Goal: Information Seeking & Learning: Learn about a topic

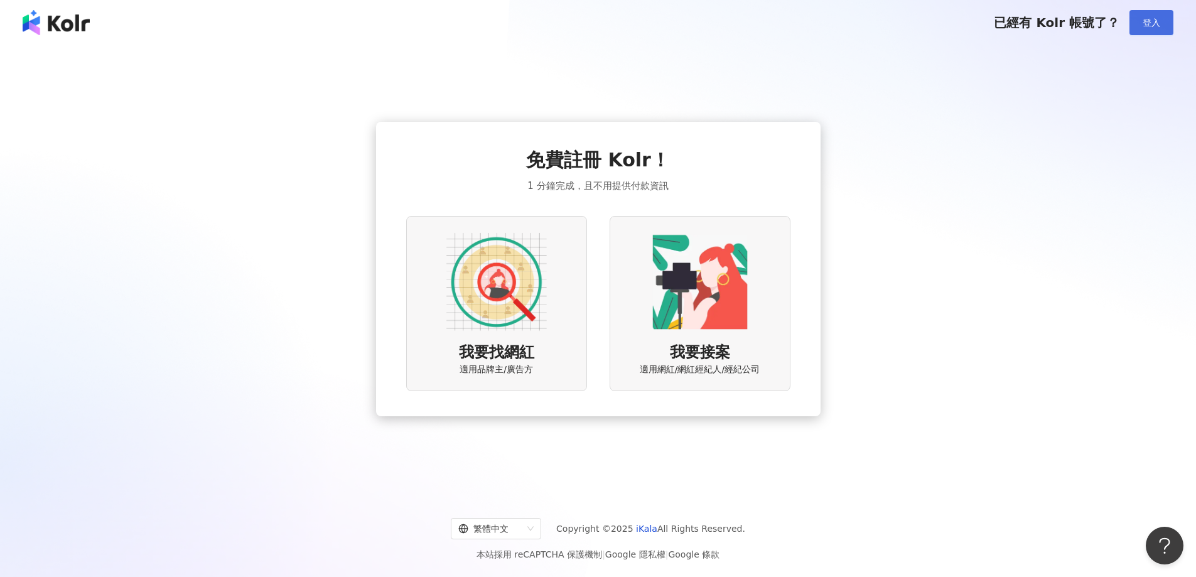
click at [1156, 19] on span "登入" at bounding box center [1152, 23] width 18 height 10
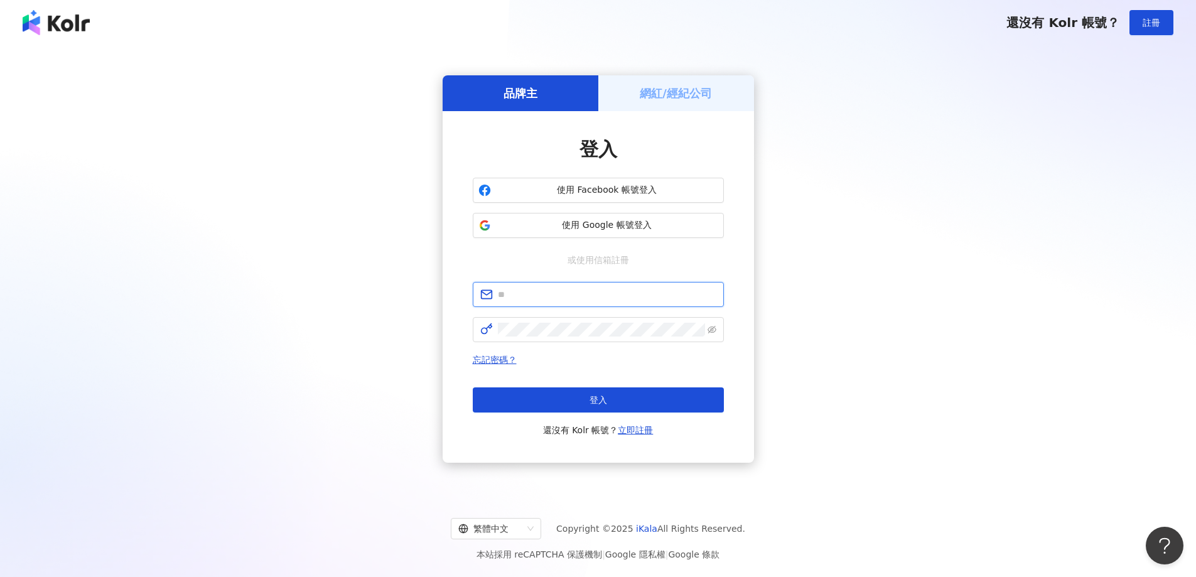
click at [572, 294] on input "text" at bounding box center [607, 295] width 218 height 14
paste input "**********"
type input "**********"
click at [562, 315] on form "**********" at bounding box center [598, 312] width 251 height 60
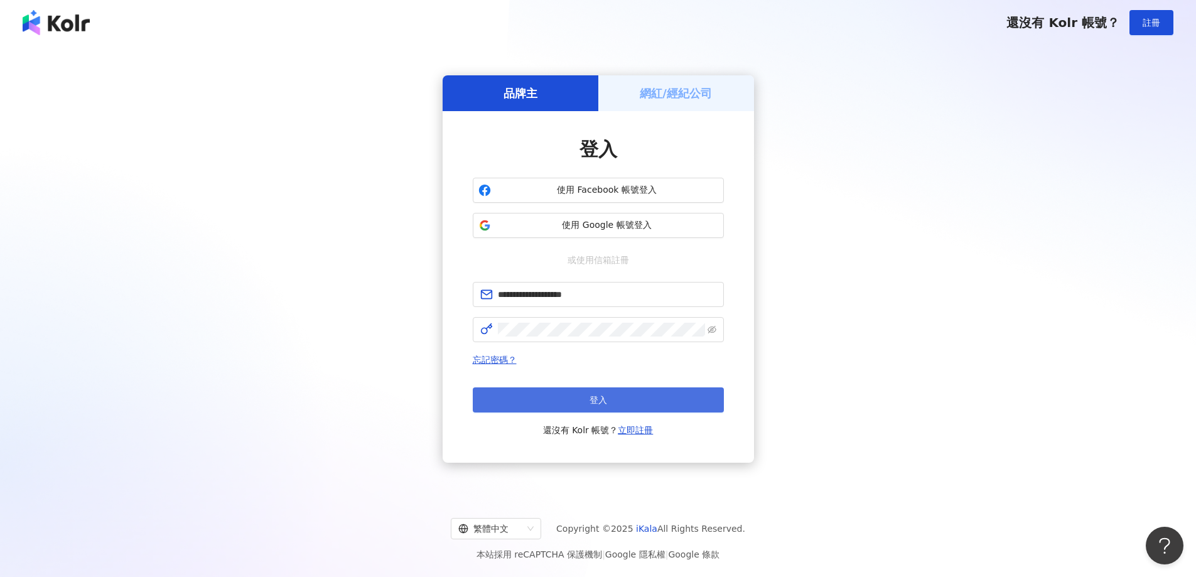
click at [590, 396] on span "登入" at bounding box center [599, 400] width 18 height 10
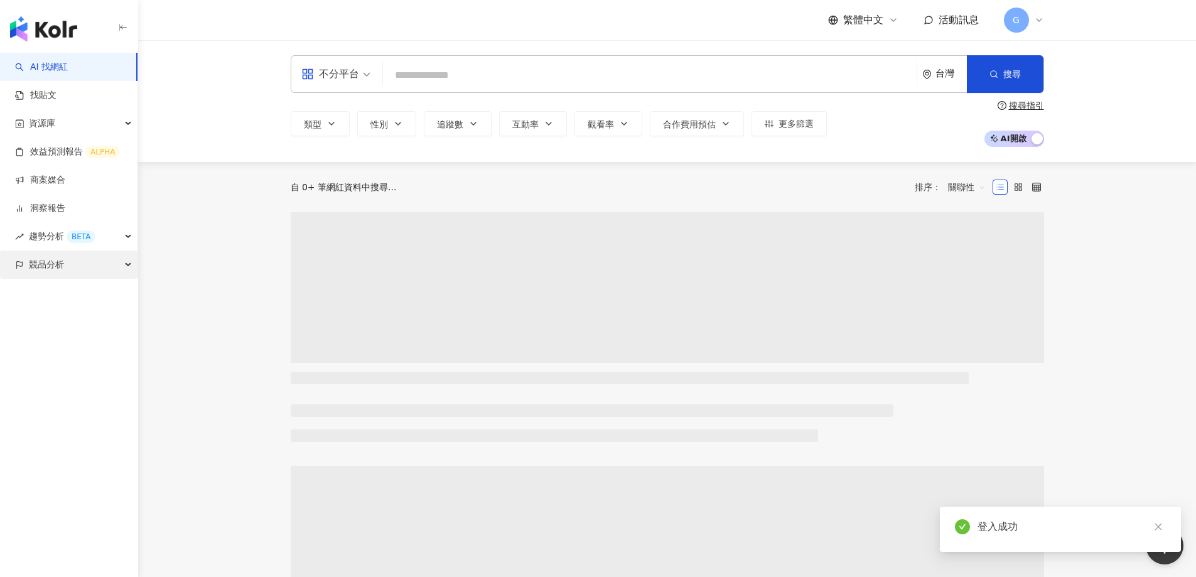
click at [67, 272] on div "競品分析" at bounding box center [68, 264] width 137 height 28
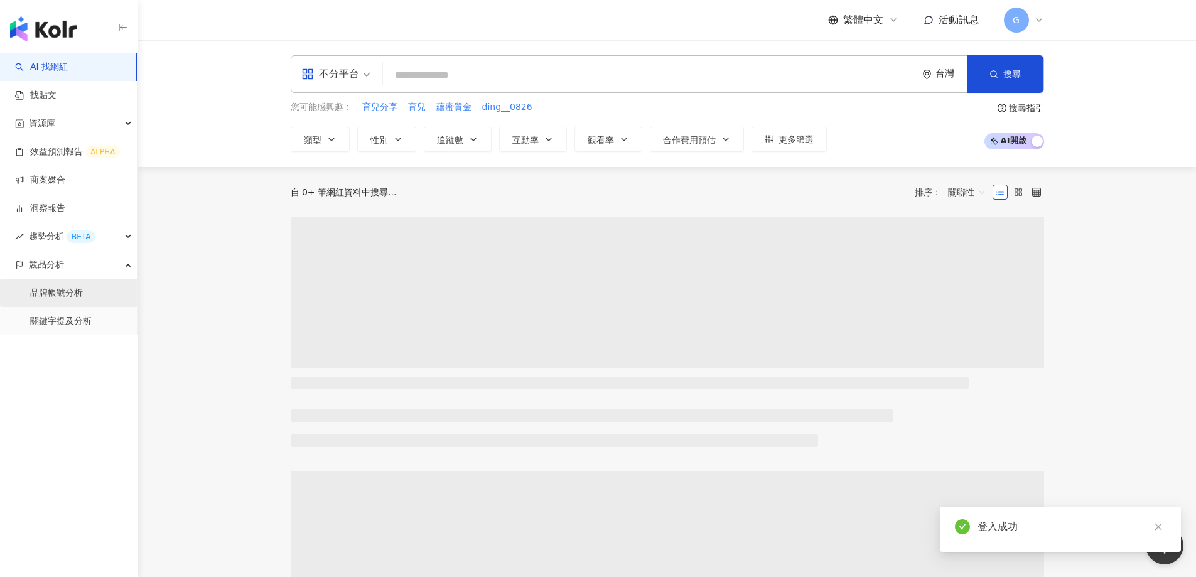
click at [83, 297] on link "品牌帳號分析" at bounding box center [56, 293] width 53 height 13
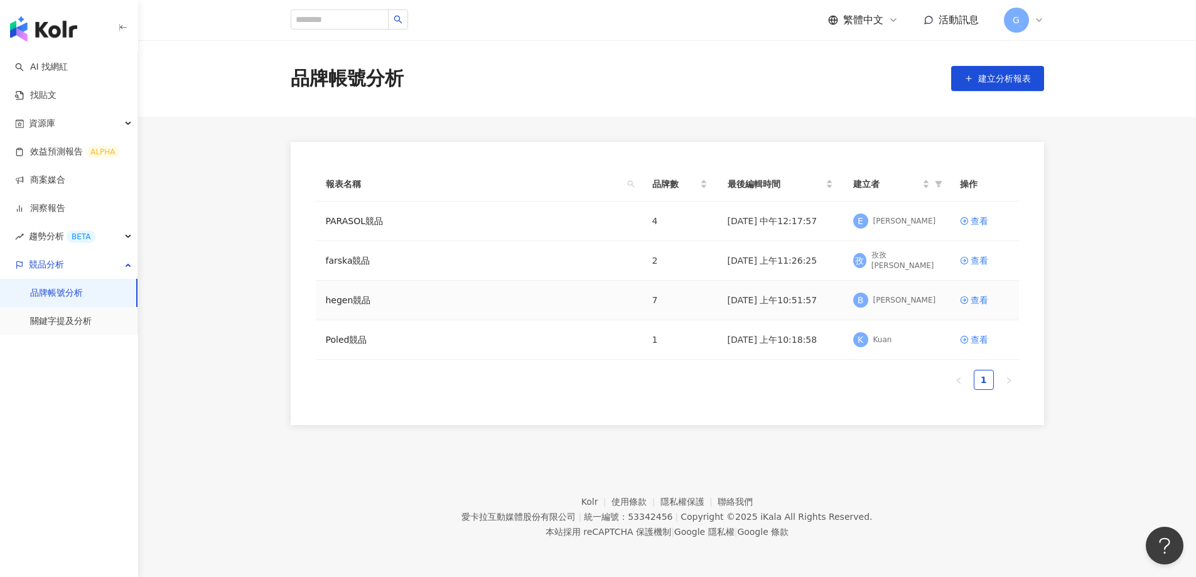
click at [393, 302] on div "hegen競品" at bounding box center [479, 300] width 306 height 14
click at [986, 298] on div "查看" at bounding box center [980, 300] width 18 height 14
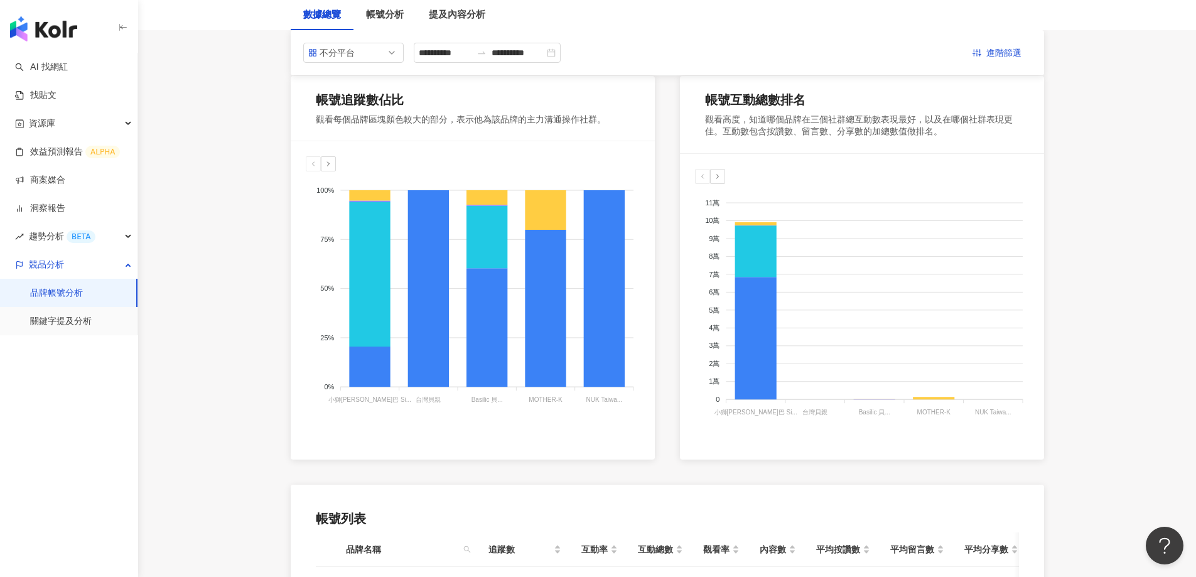
scroll to position [63, 0]
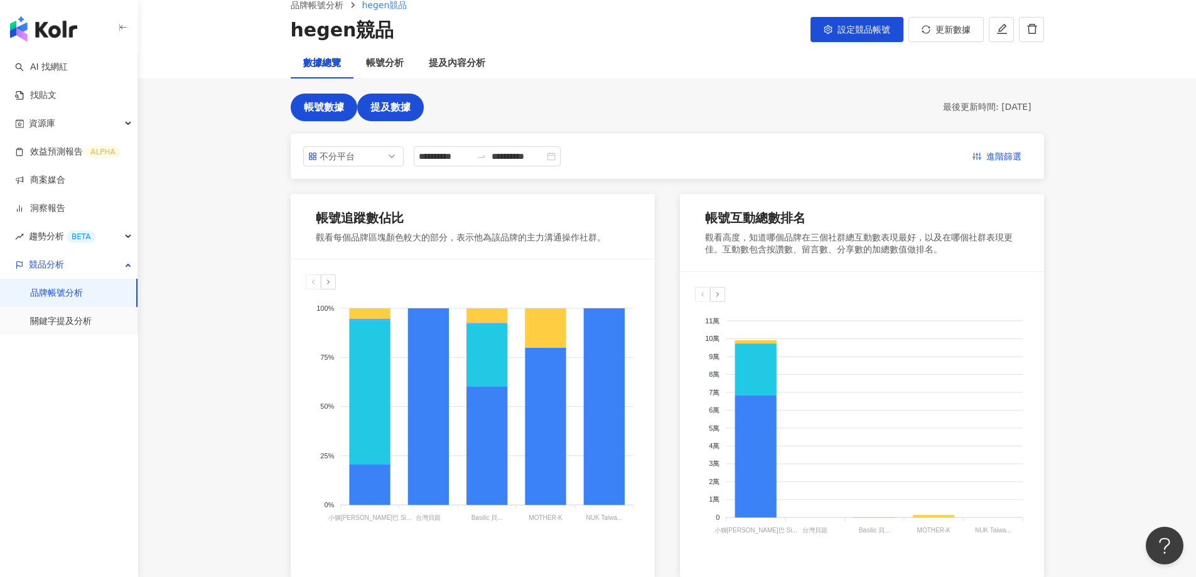
click at [388, 106] on span "提及數據" at bounding box center [390, 107] width 40 height 11
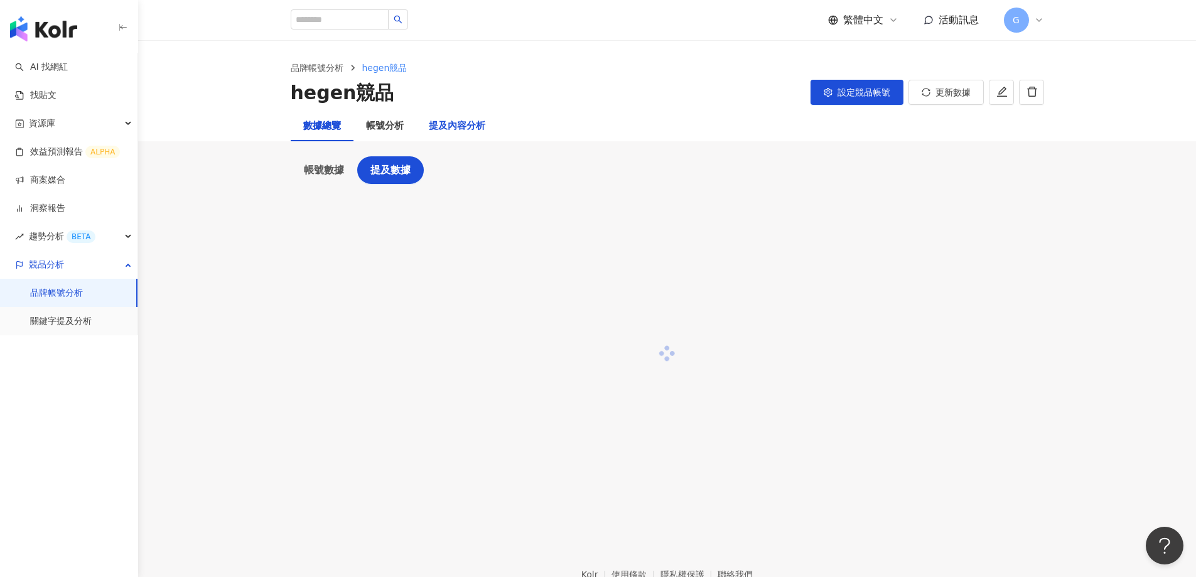
click at [463, 127] on div "提及內容分析" at bounding box center [457, 126] width 57 height 15
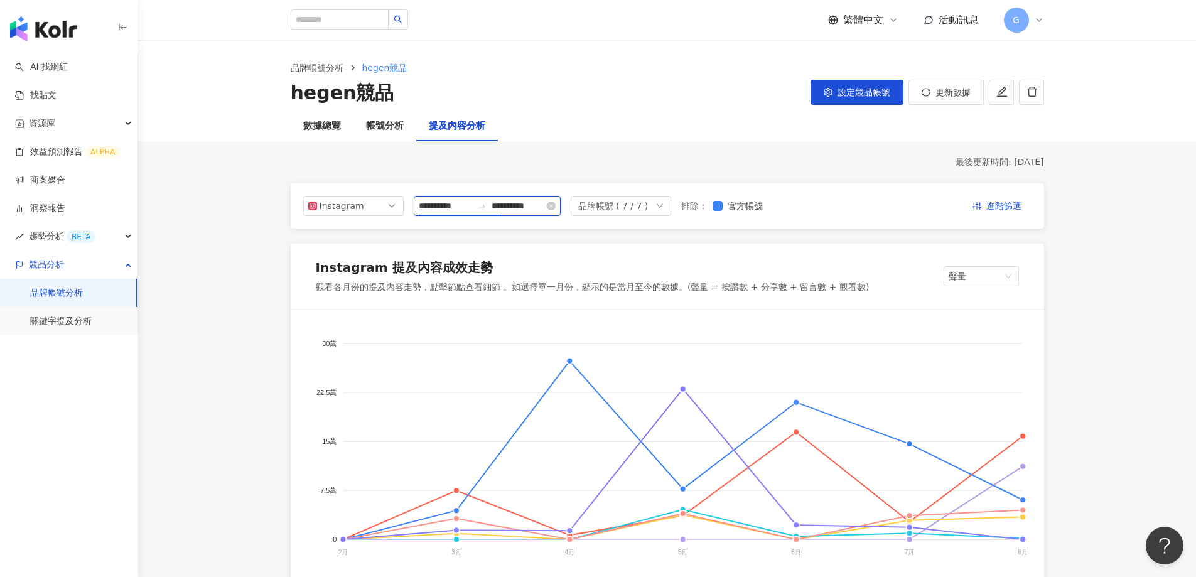
click at [442, 207] on input "**********" at bounding box center [445, 206] width 53 height 14
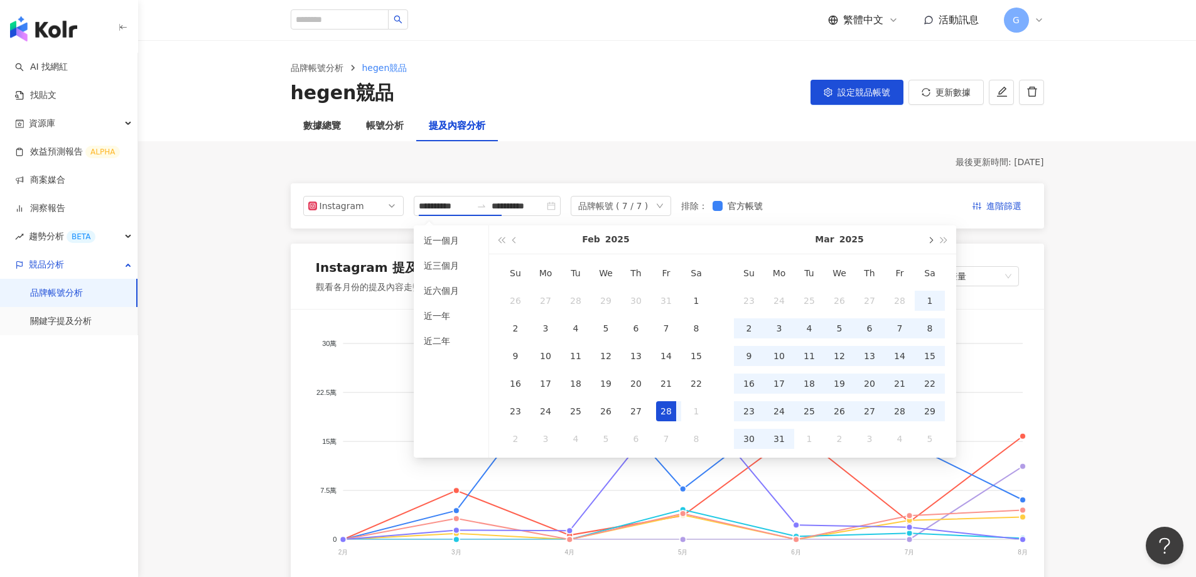
click at [930, 245] on button "button" at bounding box center [930, 239] width 14 height 28
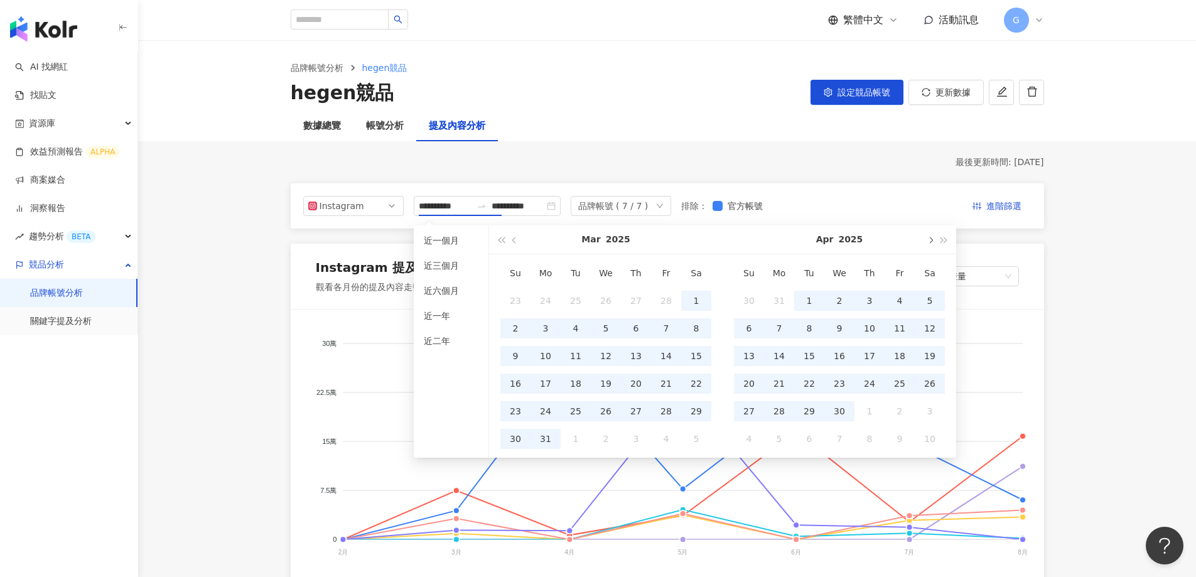
click at [930, 245] on button "button" at bounding box center [930, 239] width 14 height 28
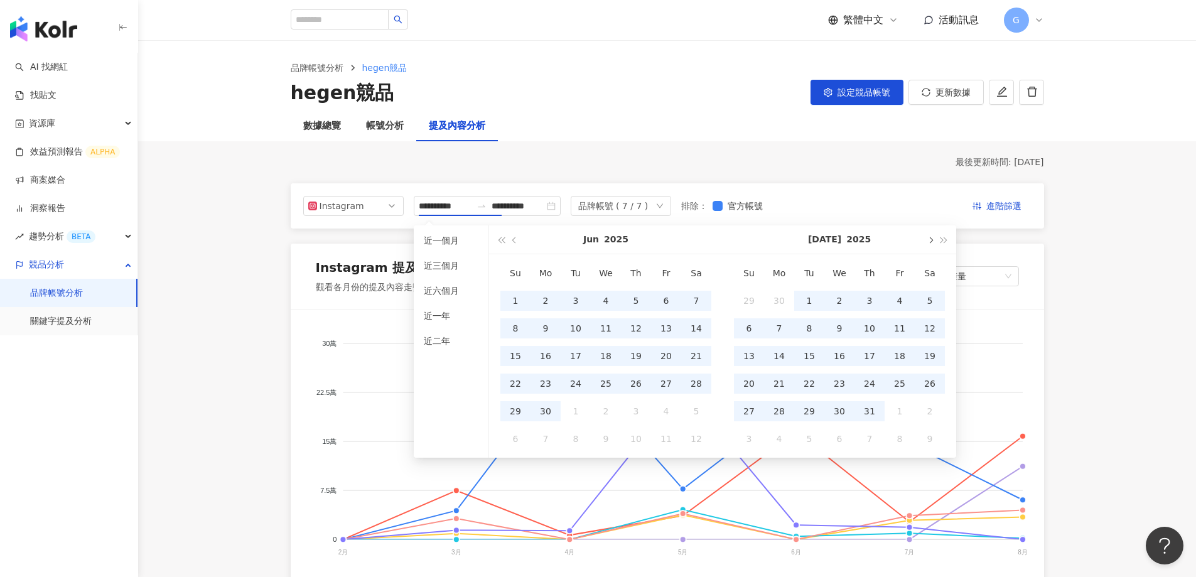
click at [930, 245] on button "button" at bounding box center [930, 239] width 14 height 28
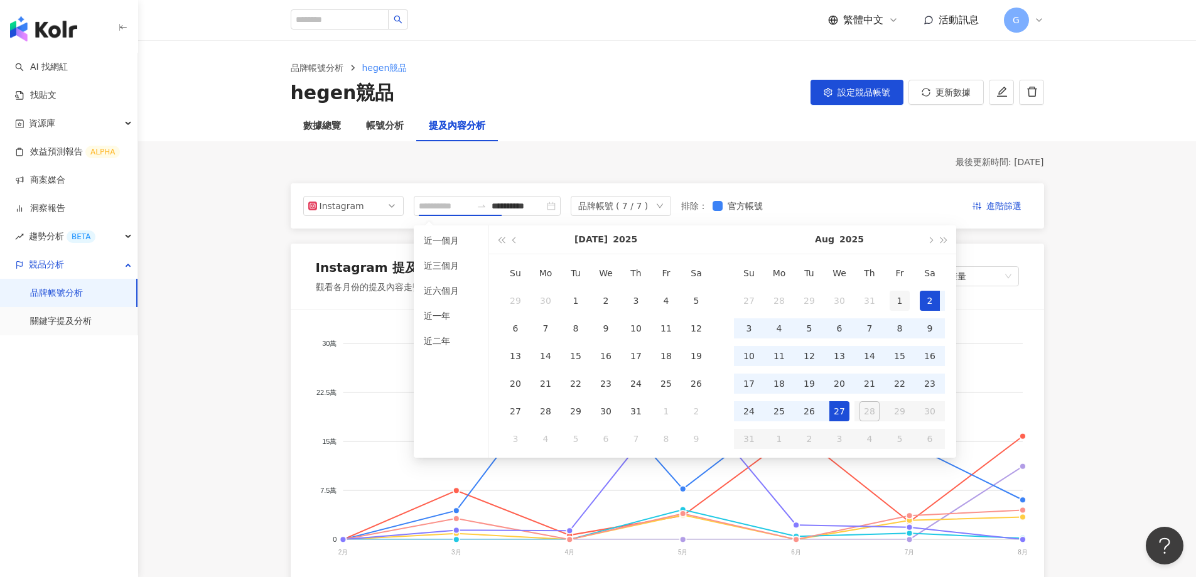
type input "**********"
click at [901, 299] on div "1" at bounding box center [900, 301] width 20 height 20
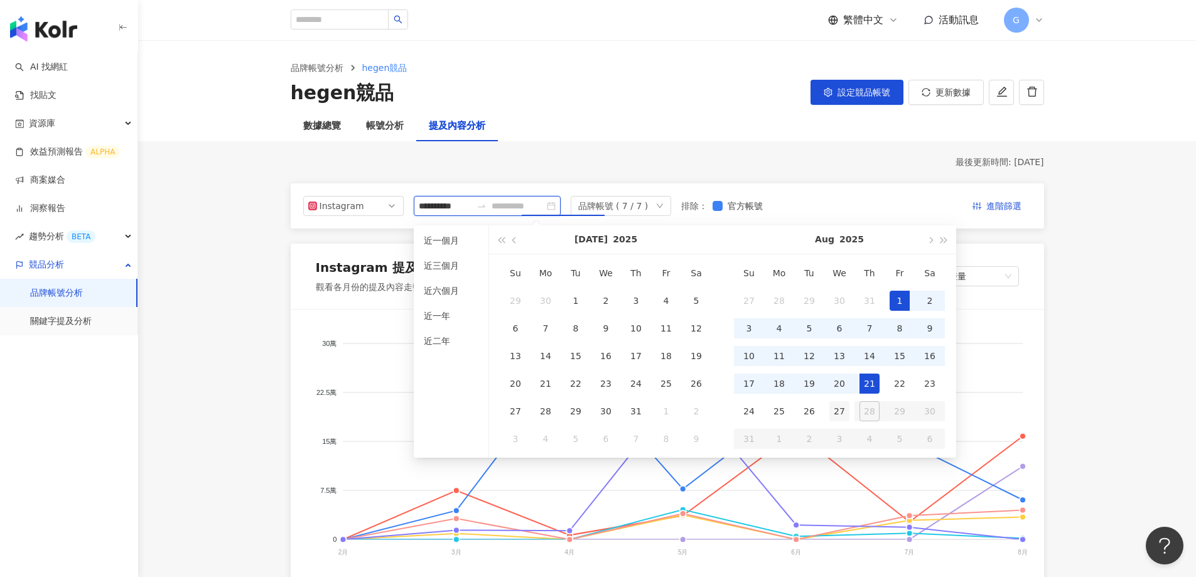
type input "**********"
click at [844, 408] on div "27" at bounding box center [839, 411] width 20 height 20
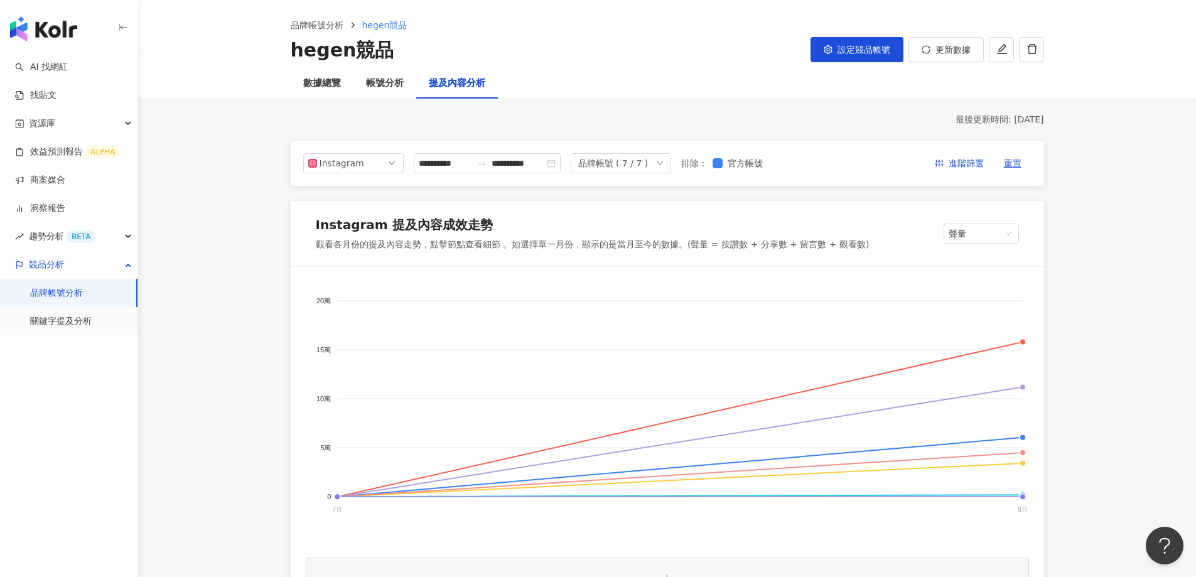
scroll to position [126, 0]
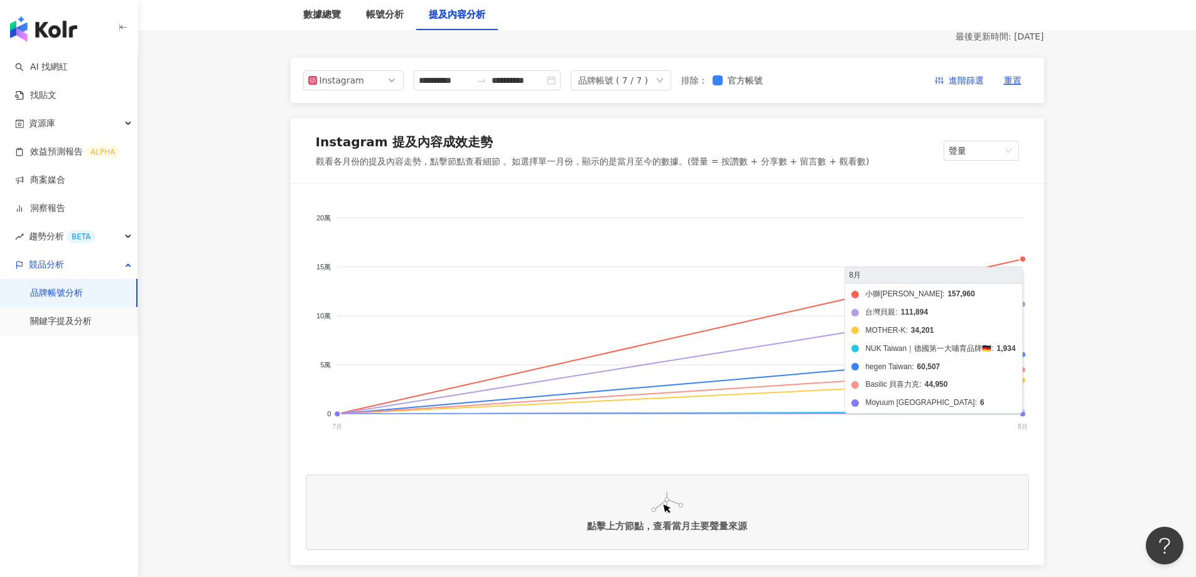
click at [1025, 354] on foreignobject "小獅王辛巴 Simba 台灣貝親 MOTHER-K NUK Taiwan｜德國第一大哺育品牌🇩🇪 hegen Taiwan Basilic 貝喜力克 Moyu…" at bounding box center [667, 324] width 723 height 251
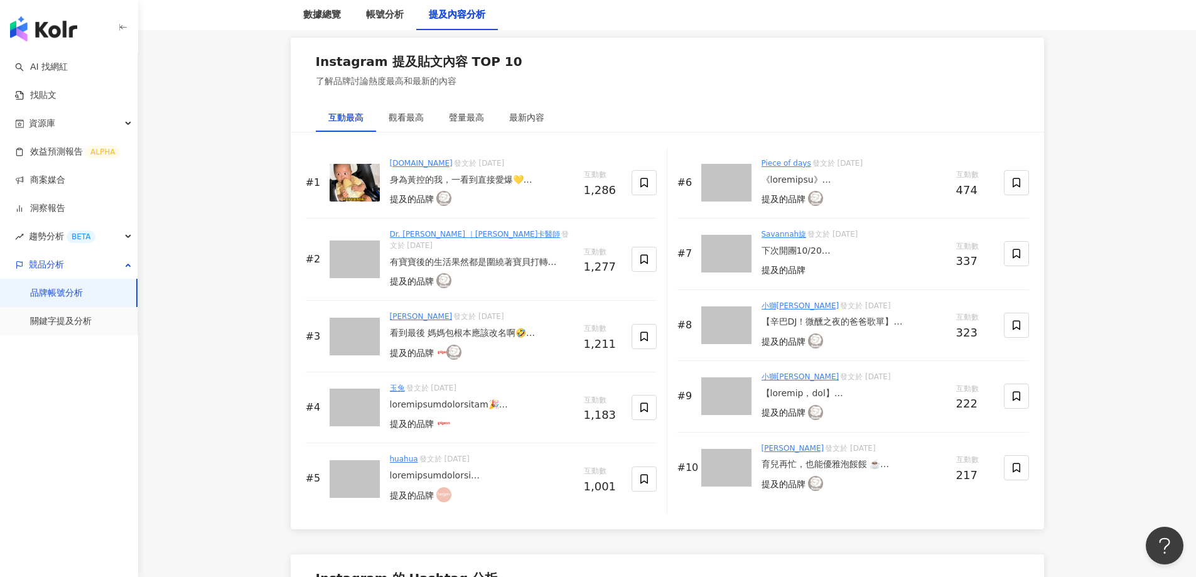
scroll to position [1632, 0]
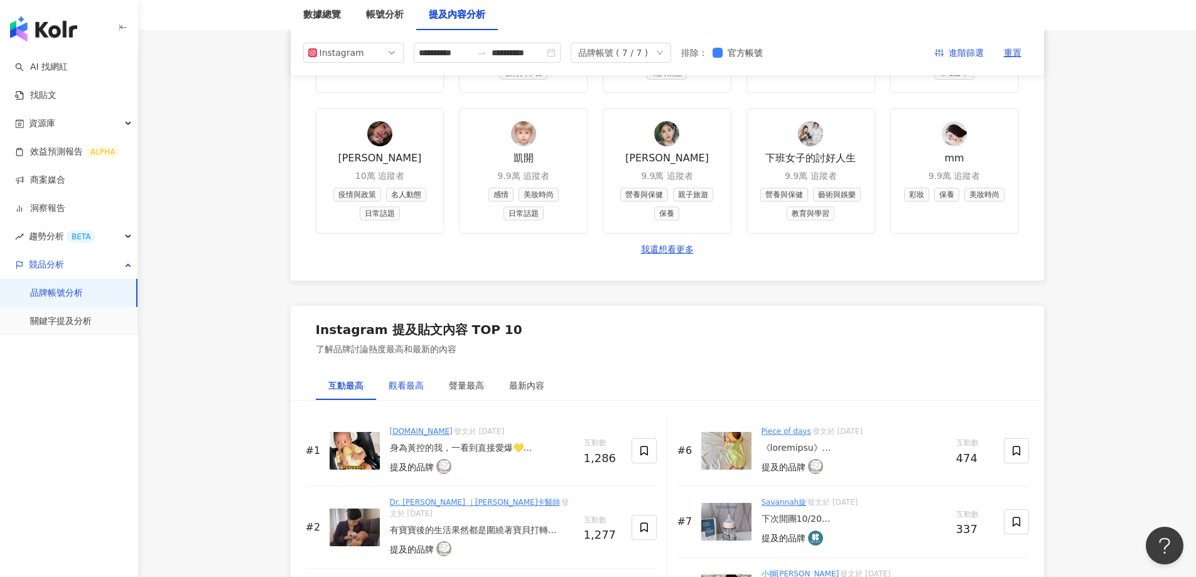
click at [404, 391] on div "觀看最高" at bounding box center [406, 386] width 35 height 14
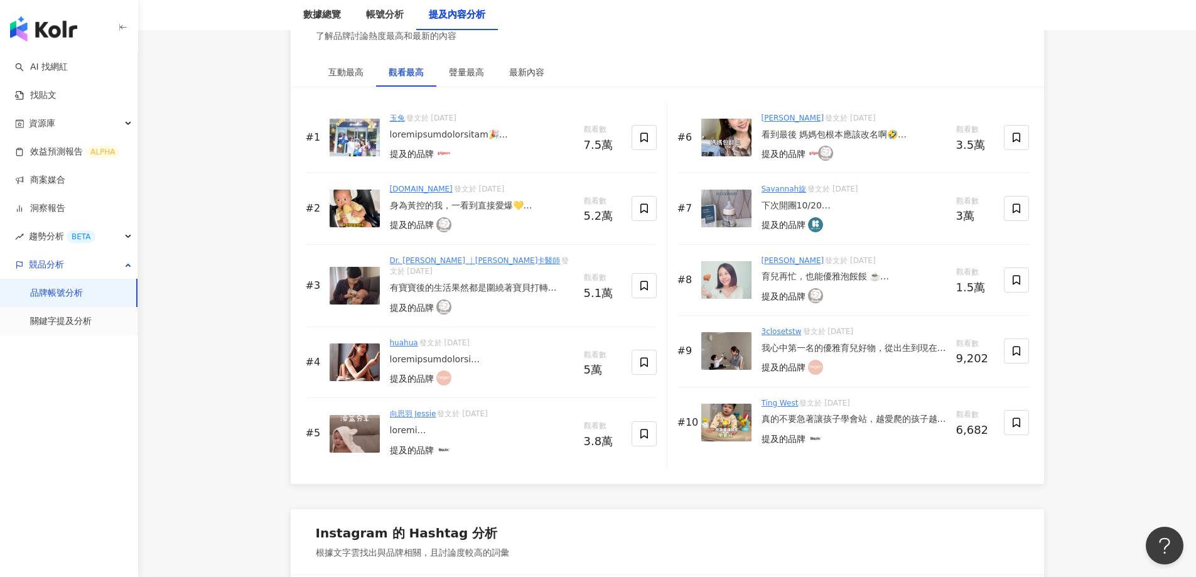
scroll to position [1946, 0]
click at [456, 73] on div "聲量最高" at bounding box center [466, 72] width 35 height 14
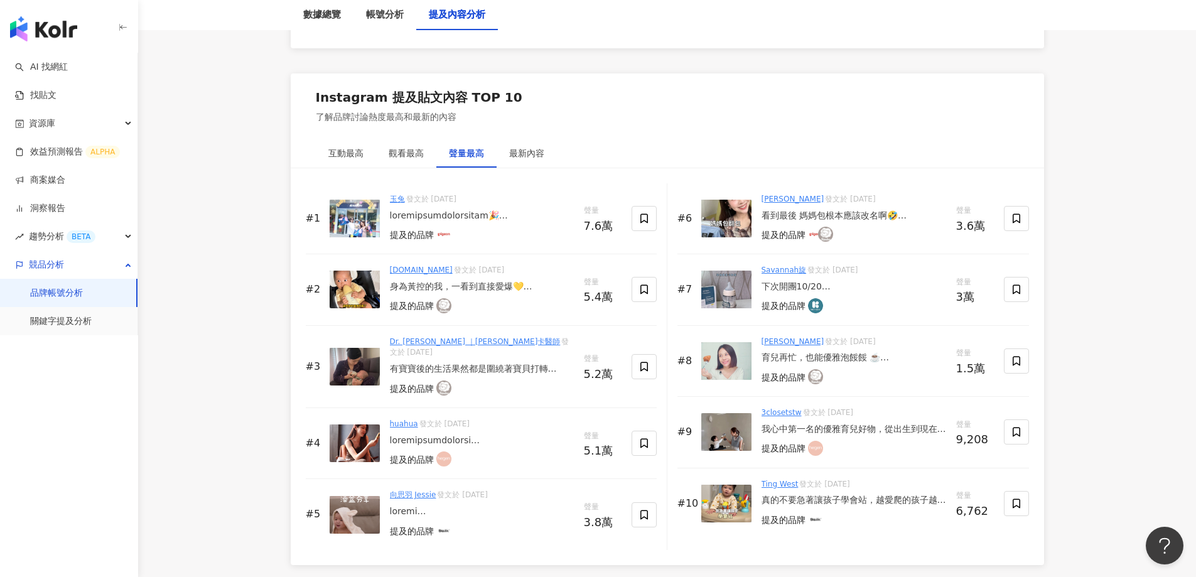
scroll to position [1883, 0]
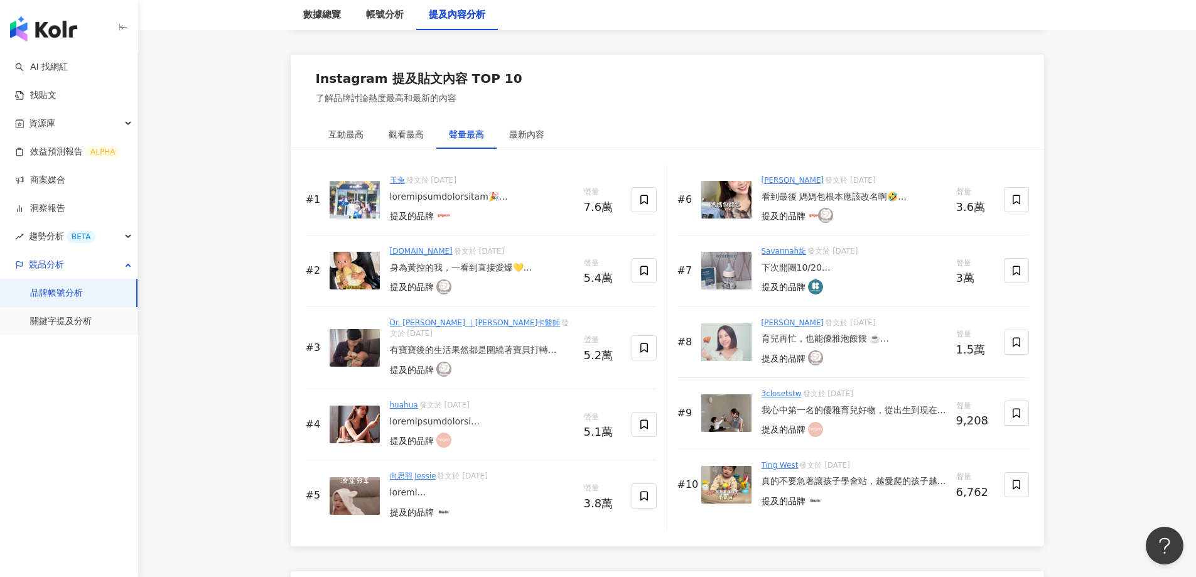
click at [782, 180] on link "張佳如" at bounding box center [793, 180] width 63 height 9
click at [790, 217] on div "提及的品牌" at bounding box center [784, 216] width 44 height 13
click at [821, 218] on img at bounding box center [825, 215] width 15 height 15
click at [898, 193] on div "看到最後 媽媽包根本應該改名啊🤣 外出必備品清單和愛用品牌請收藏🧾 也歡迎推薦～ @mamastem_tw @moektw @mamaway_tw @genn…" at bounding box center [854, 197] width 185 height 13
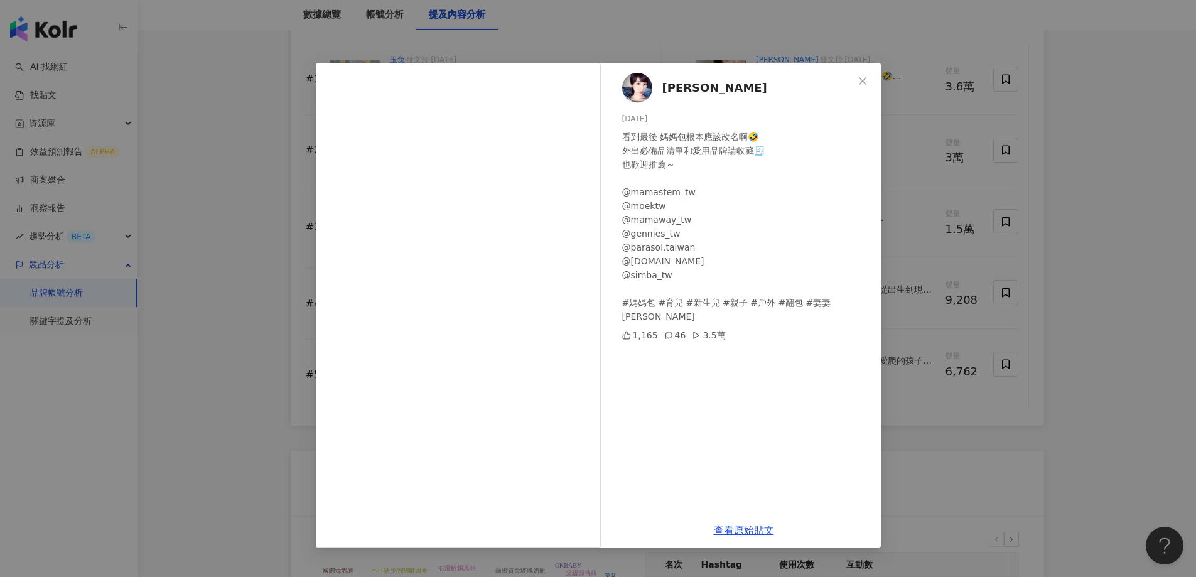
scroll to position [2009, 0]
click at [856, 77] on span "Close" at bounding box center [862, 81] width 25 height 10
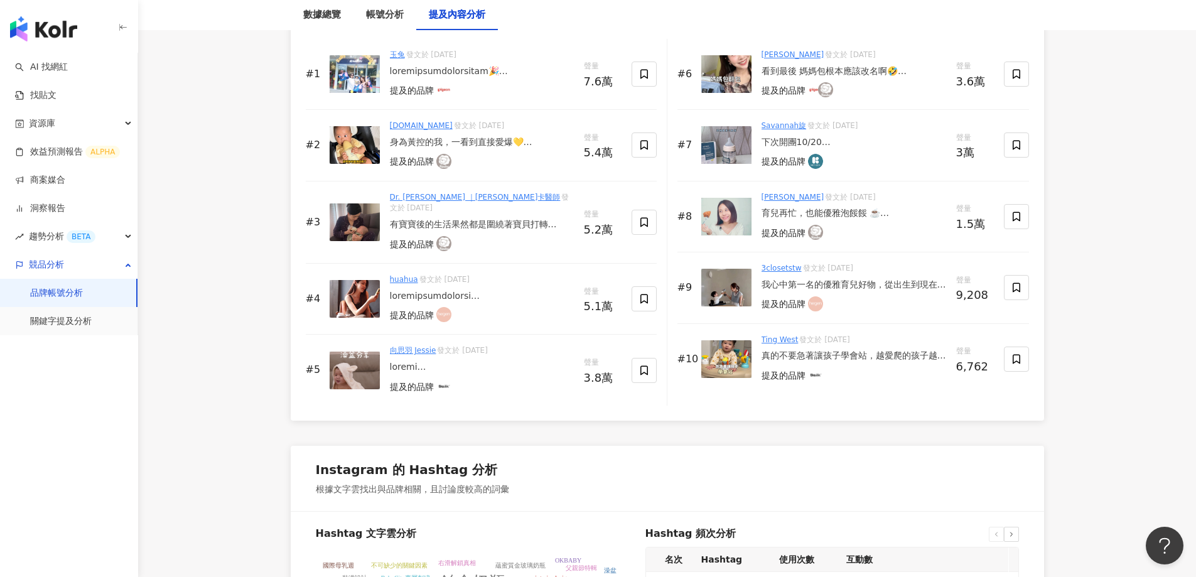
click at [782, 125] on link "Savannah旋" at bounding box center [784, 125] width 45 height 9
click at [836, 212] on div "育兒再忙，也能優雅泡餒餒 ☕️ 當媽後才知道原來是沒有在下班的！ 做什麼都好緊湊，根本沒有自己的時間～ 拉屎分段拉、看劇以秒計算、連面膜敷就像出國一趟XD 自…" at bounding box center [854, 213] width 185 height 13
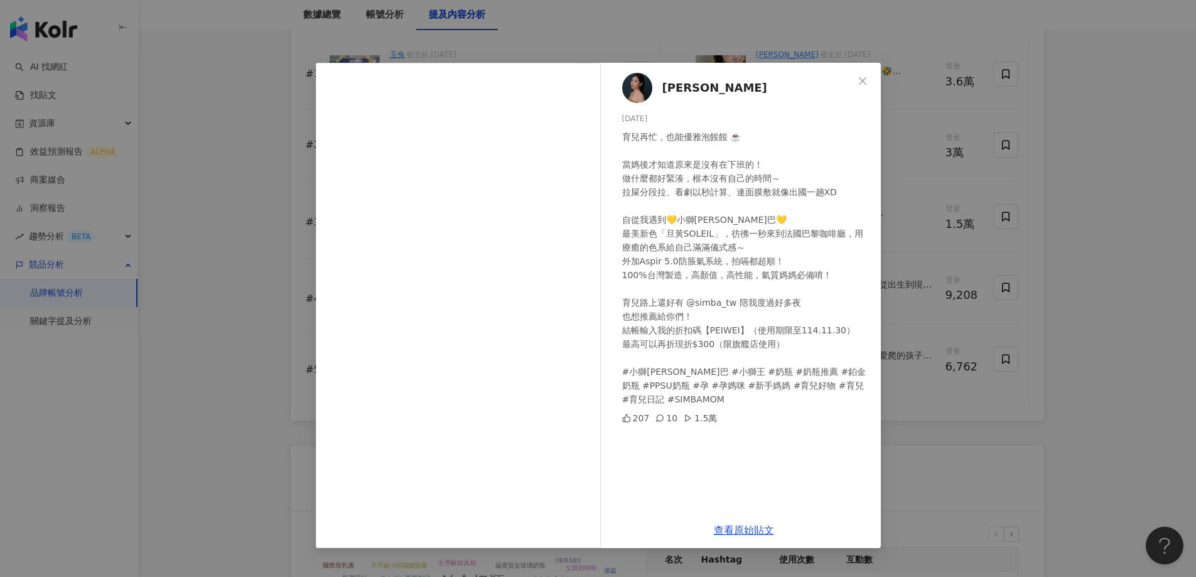
click at [676, 89] on span "裴薇" at bounding box center [714, 88] width 105 height 18
click at [1026, 209] on div "裴薇 2025/8/11 育兒再忙，也能優雅泡餒餒 ☕️ 當媽後才知道原來是沒有在下班的！ 做什麼都好緊湊，根本沒有自己的時間～ 拉屎分段拉、看劇以秒計算、連…" at bounding box center [598, 288] width 1196 height 577
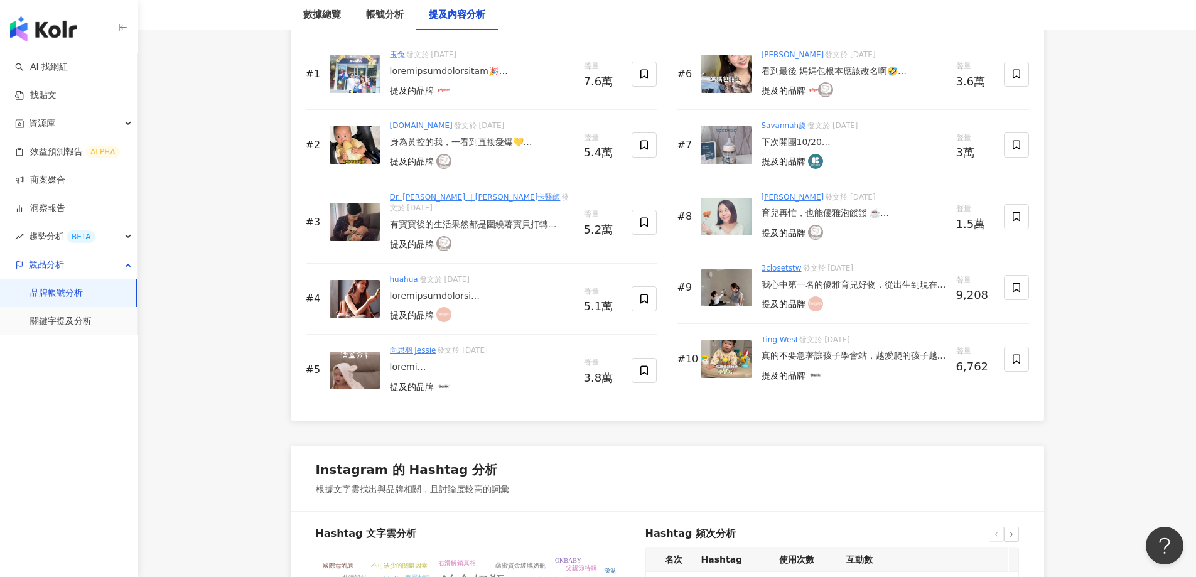
click at [821, 353] on div "真的不要急著讓孩子學會站，越愛爬的孩子越聰明 也千萬不要買螃蟹車給孩子用 從小父母就告訴我用螃蟹車帶孩子會有O型腿 所以我很慶幸自己的腿很直，也相信這個說法 …" at bounding box center [854, 356] width 185 height 13
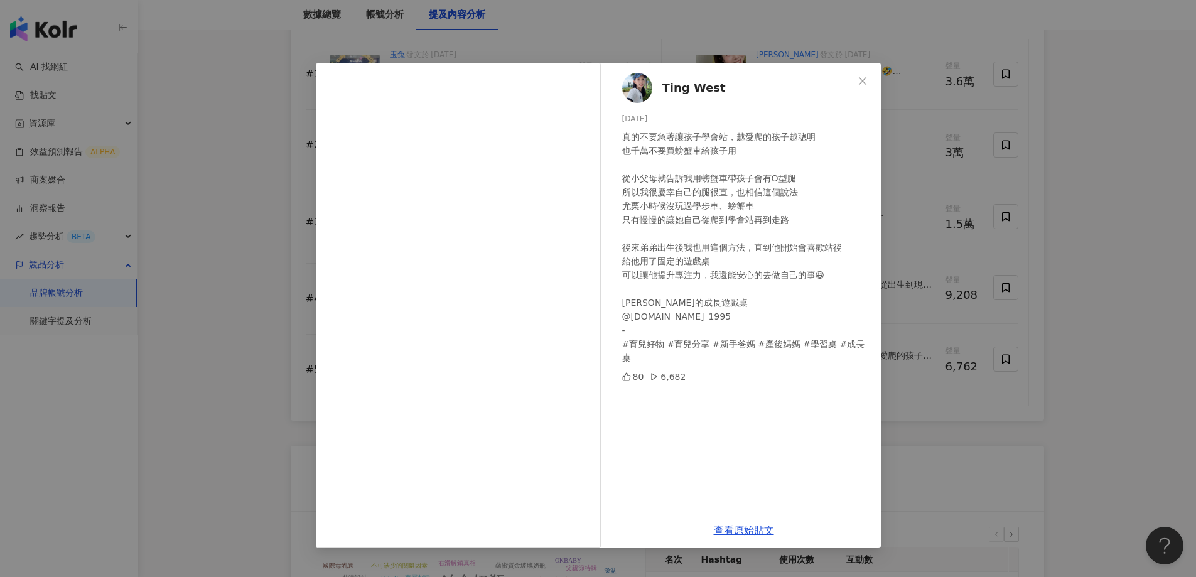
click at [971, 450] on div "Ting West 2025/8/23 真的不要急著讓孩子學會站，越愛爬的孩子越聰明 也千萬不要買螃蟹車給孩子用 從小父母就告訴我用螃蟹車帶孩子會有O型腿 所…" at bounding box center [598, 288] width 1196 height 577
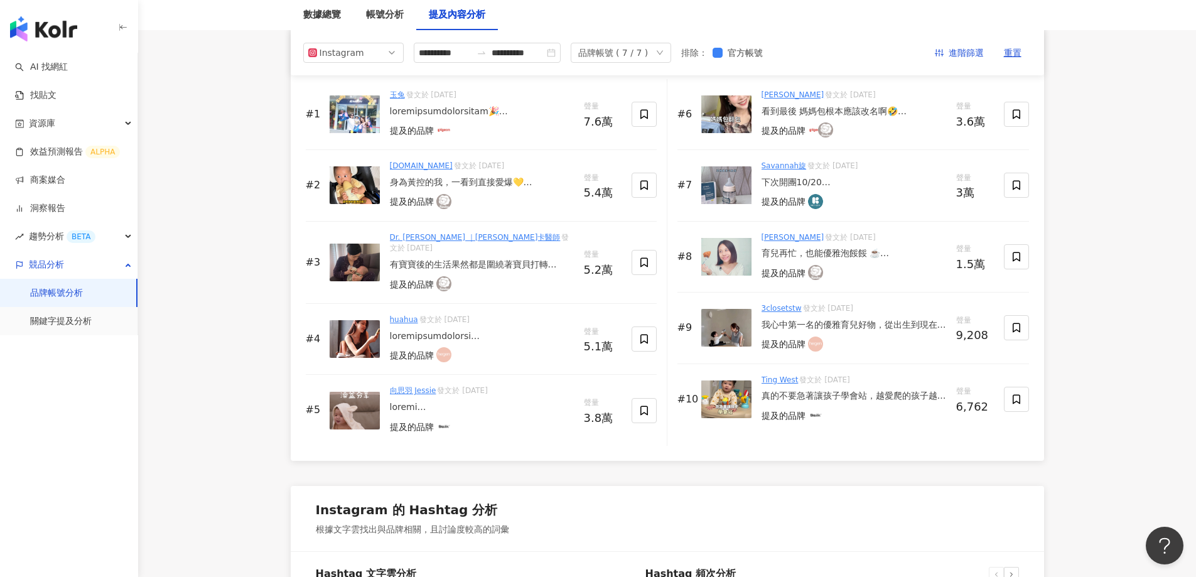
scroll to position [1946, 0]
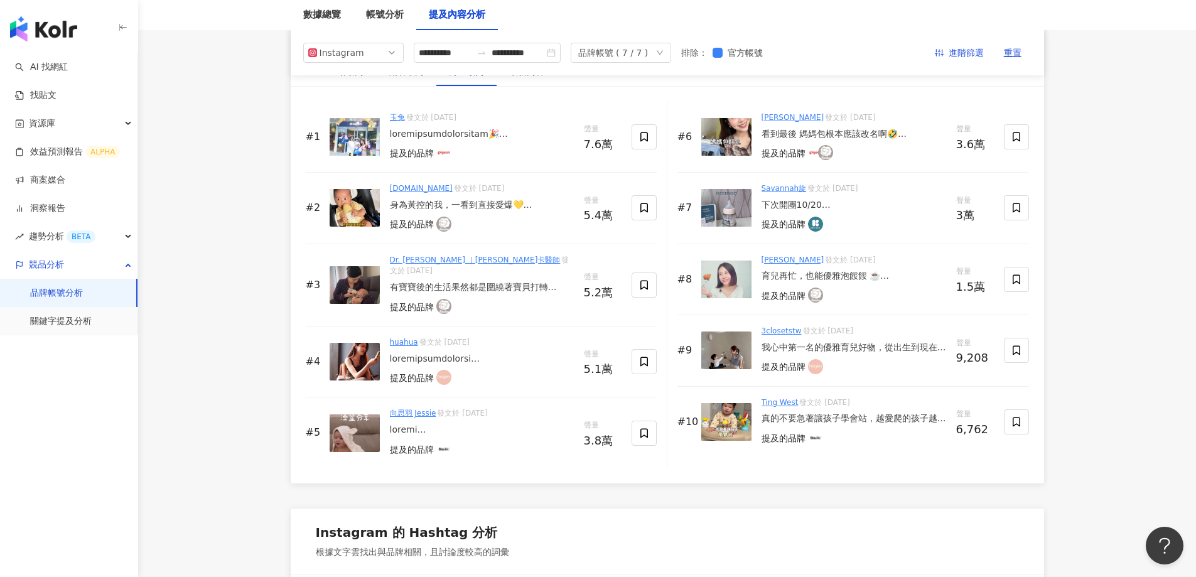
click at [466, 205] on div "身為黃控的我，一看到直接愛爆💛 今年 @simba_tw 新出的的奶油黃「旦黃」 真的讓我瘋掉～ 而且剛好在北鼻K出生之際上市 完全像是命中注定為我們準備的！…" at bounding box center [482, 205] width 184 height 13
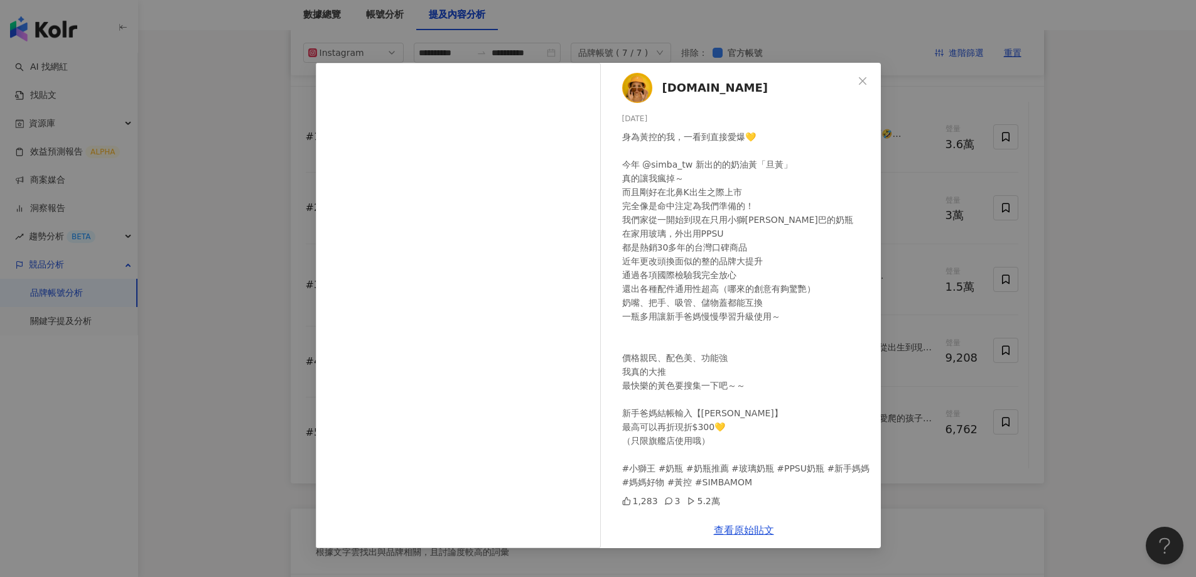
click at [687, 83] on span "KellyXChen.tw" at bounding box center [715, 88] width 106 height 18
click at [665, 272] on div "身為黃控的我，一看到直接愛爆💛 今年 @simba_tw 新出的的奶油黃「旦黃」 真的讓我瘋掉～ 而且剛好在北鼻K出生之際上市 完全像是命中注定為我們準備的！…" at bounding box center [746, 309] width 249 height 359
click at [730, 529] on link "查看原始貼文" at bounding box center [744, 530] width 60 height 12
click at [951, 203] on div "KellyXChen.tw 2025/8/5 身為黃控的我，一看到直接愛爆💛 今年 @simba_tw 新出的的奶油黃「旦黃」 真的讓我瘋掉～ 而且剛好在北鼻…" at bounding box center [598, 288] width 1196 height 577
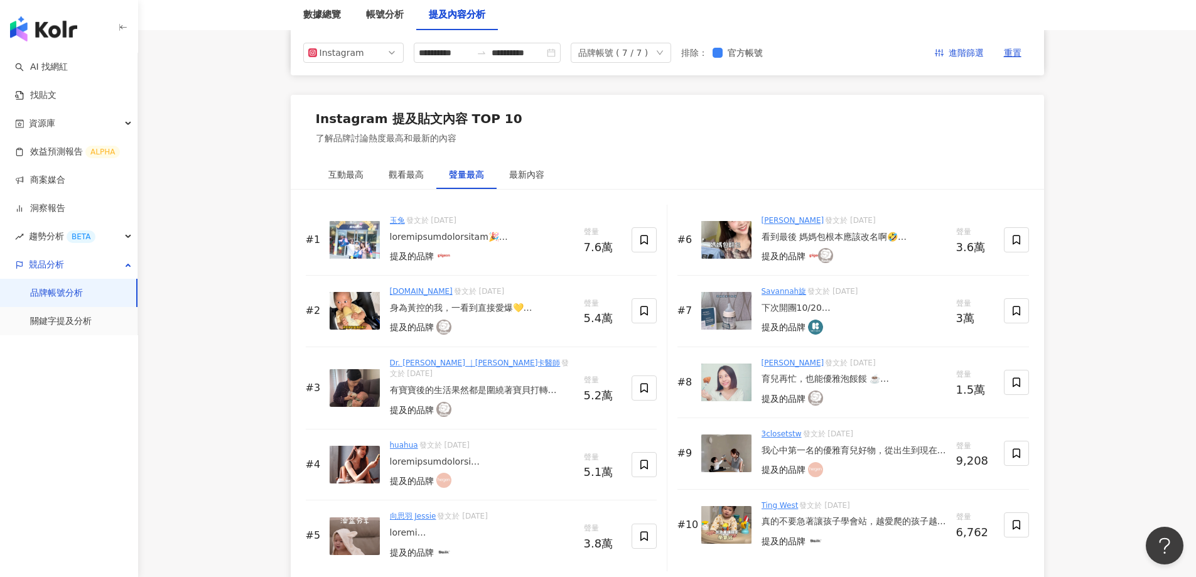
scroll to position [1695, 0]
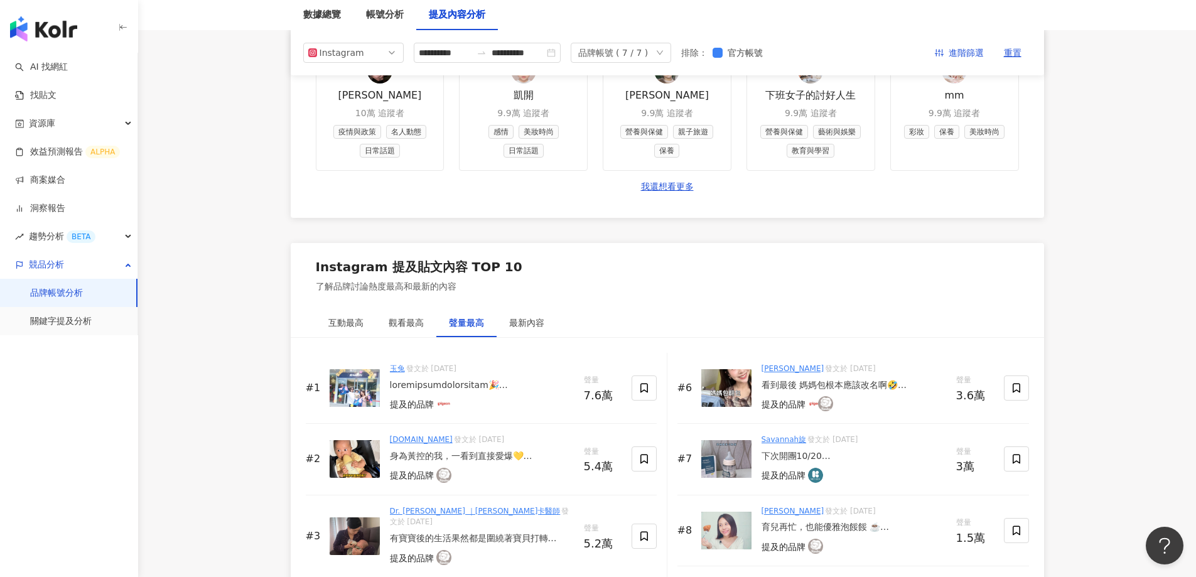
click at [401, 367] on link "玉兔" at bounding box center [397, 368] width 15 height 9
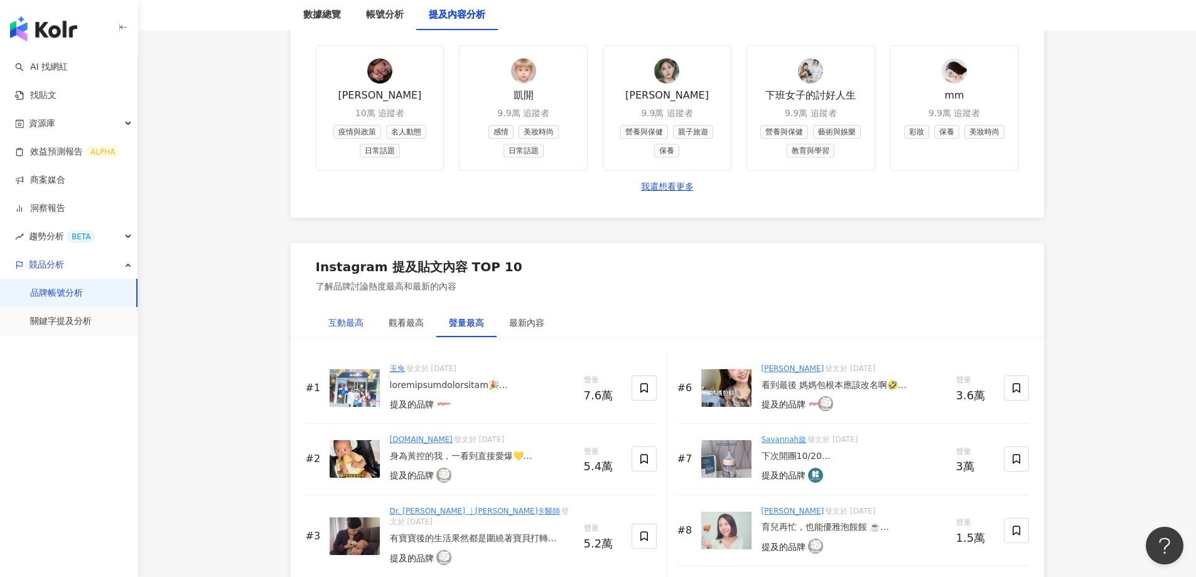
click at [345, 323] on div "互動最高" at bounding box center [345, 323] width 35 height 14
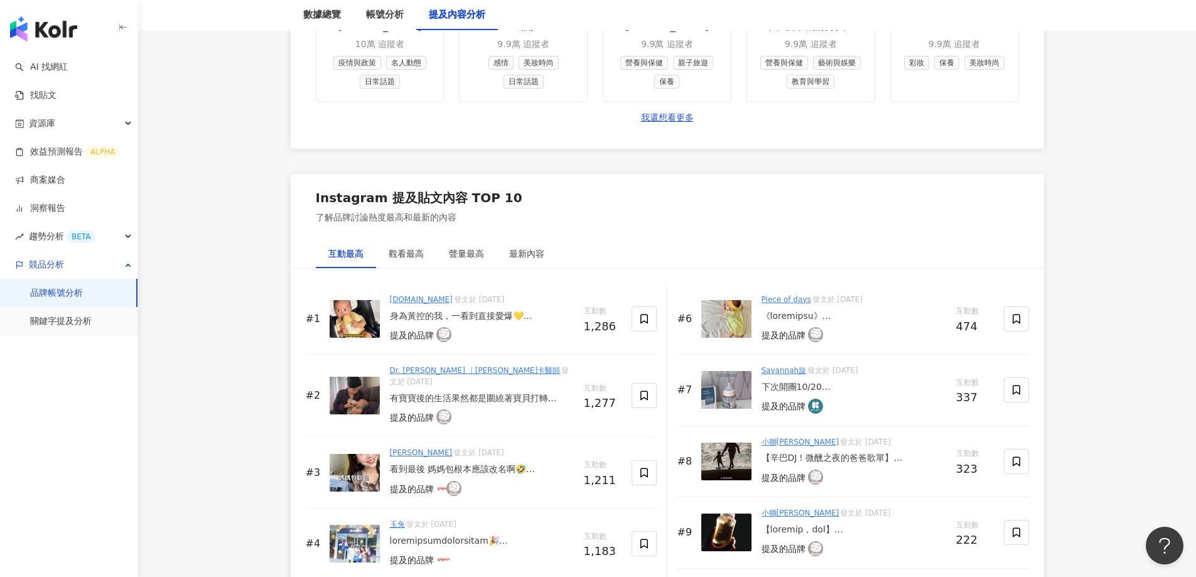
scroll to position [1883, 0]
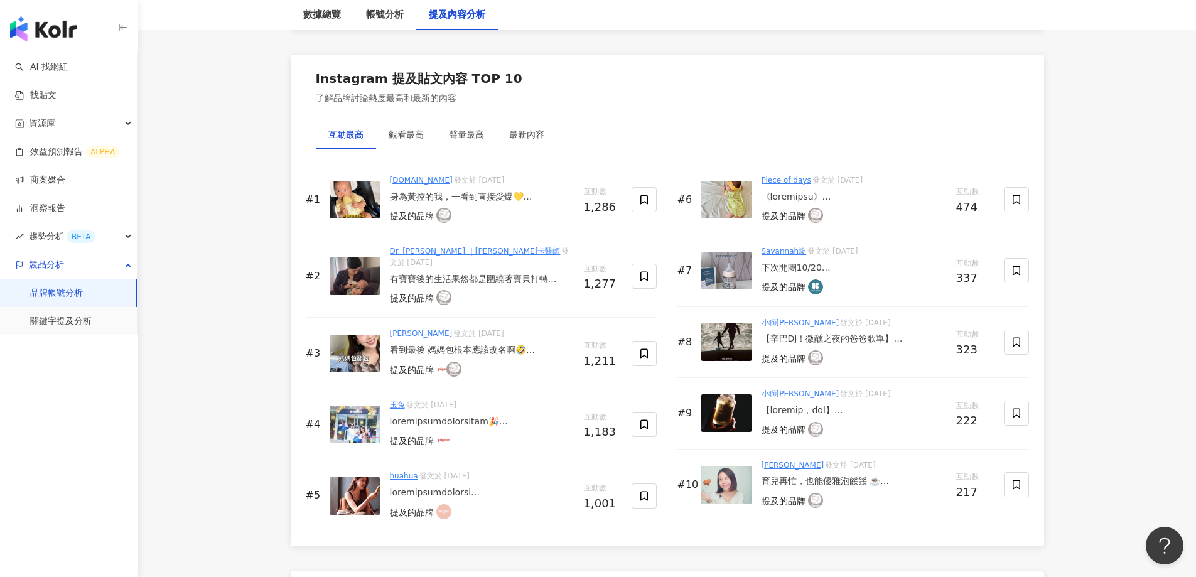
click at [789, 197] on div at bounding box center [854, 197] width 185 height 13
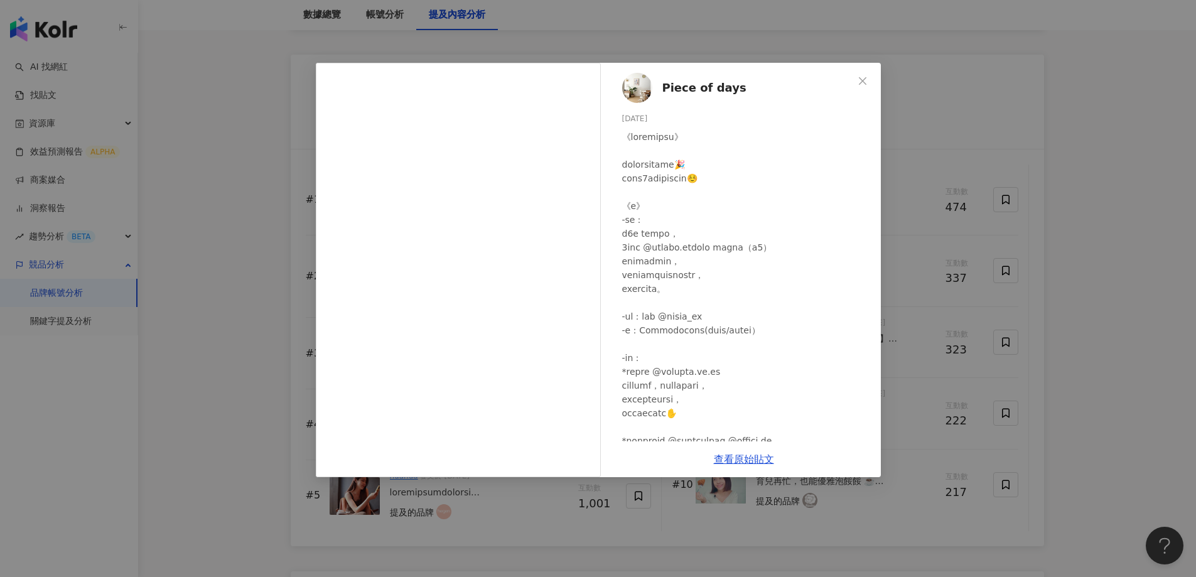
click at [974, 196] on div "Piece of days 2025/8/3 466 8 查看原始貼文" at bounding box center [598, 288] width 1196 height 577
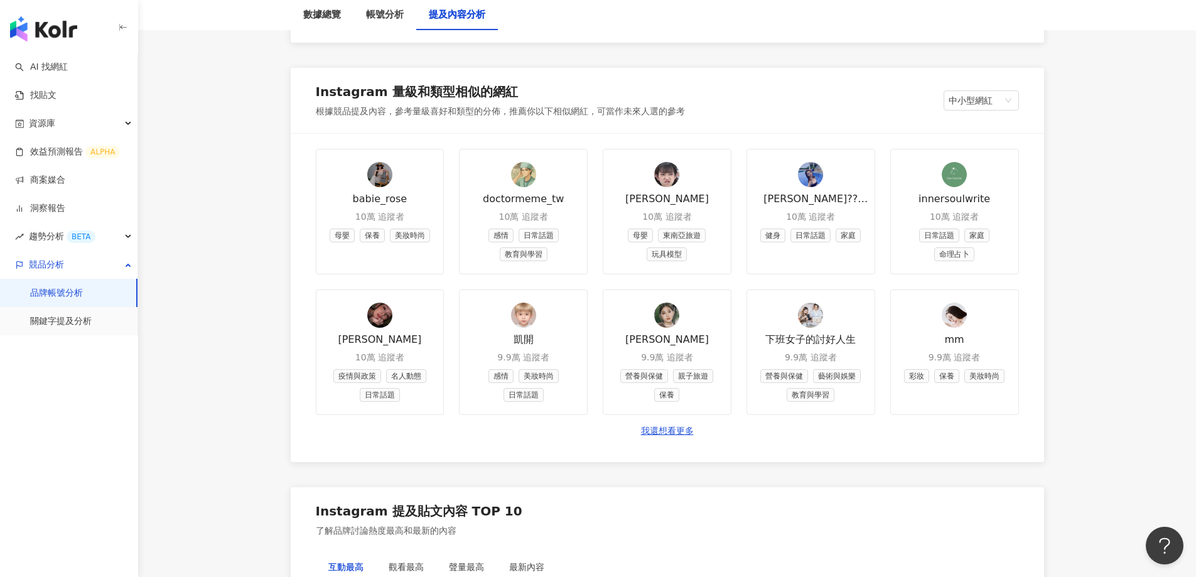
scroll to position [1632, 0]
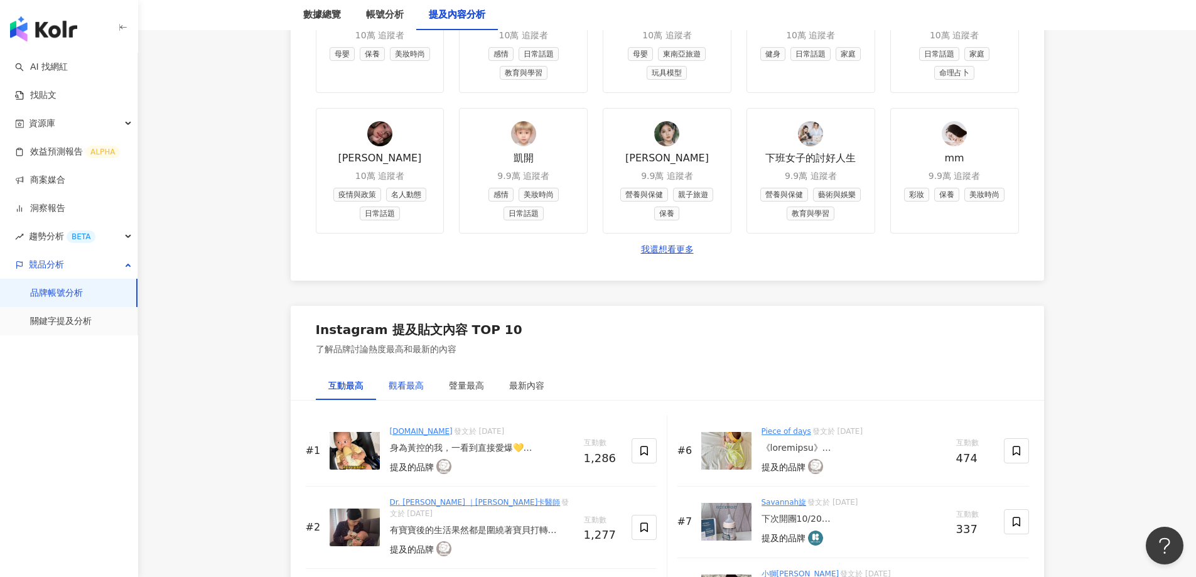
click at [404, 390] on div "觀看最高" at bounding box center [406, 386] width 35 height 14
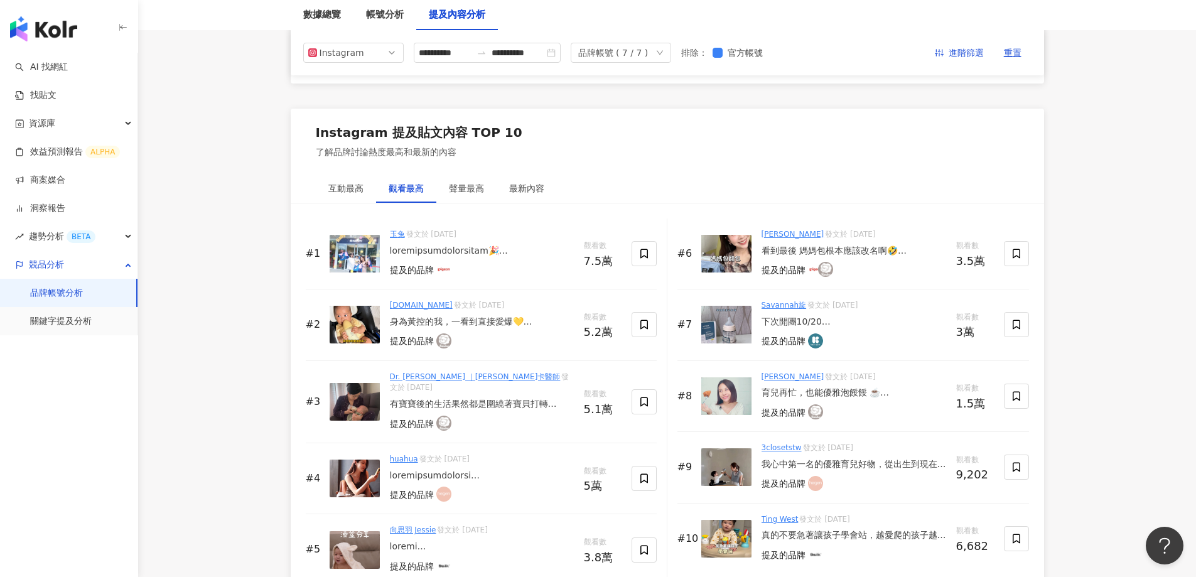
scroll to position [1821, 0]
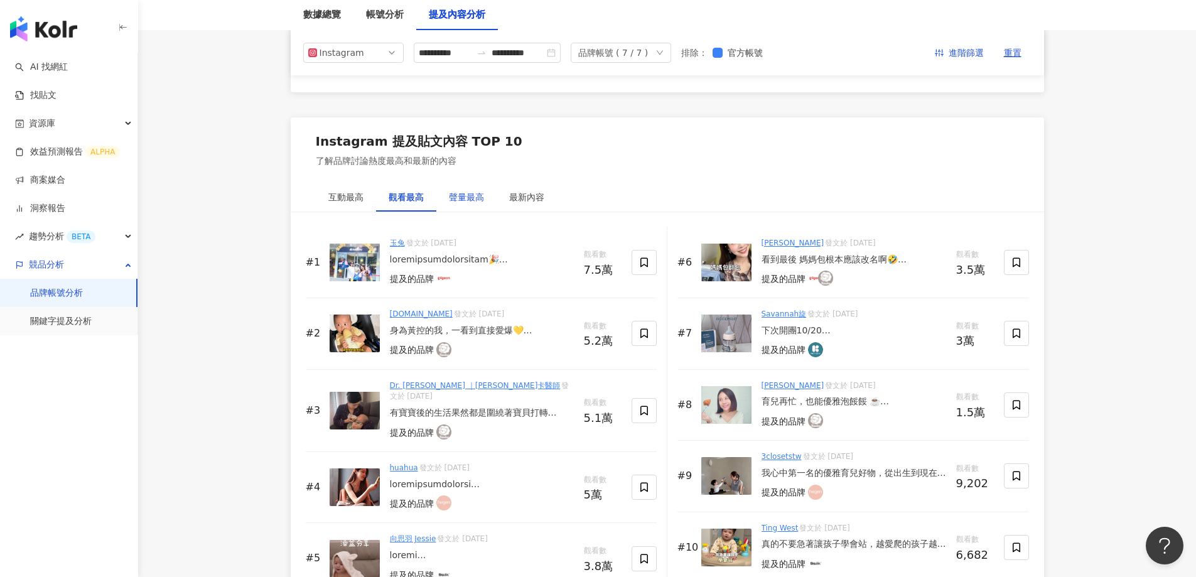
click at [457, 195] on div "聲量最高" at bounding box center [466, 197] width 35 height 14
click at [330, 197] on div "互動最高" at bounding box center [345, 197] width 35 height 14
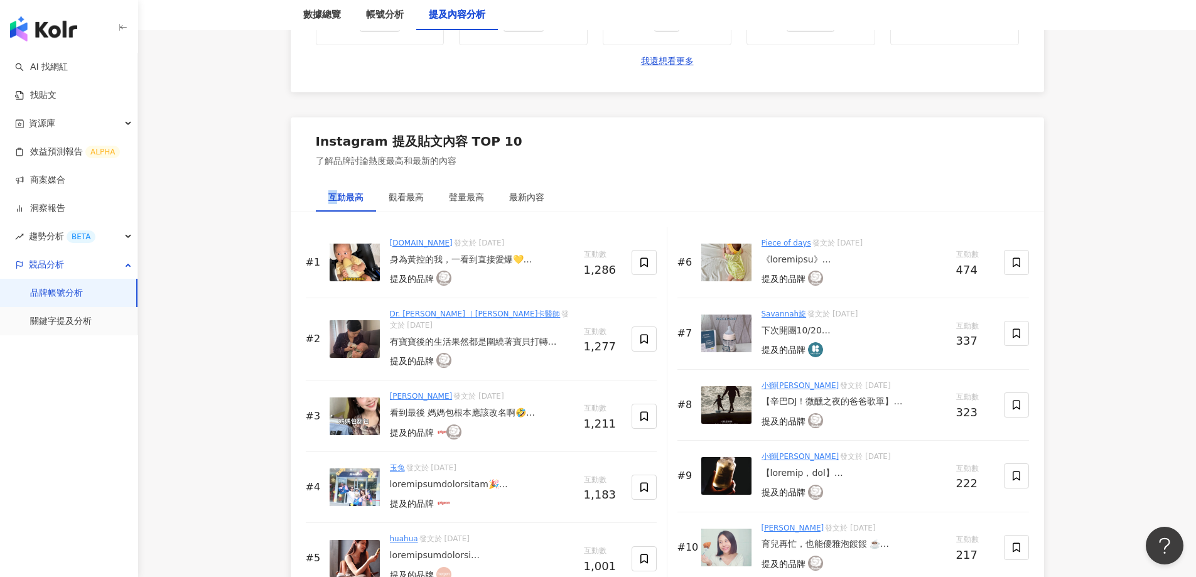
scroll to position [1946, 0]
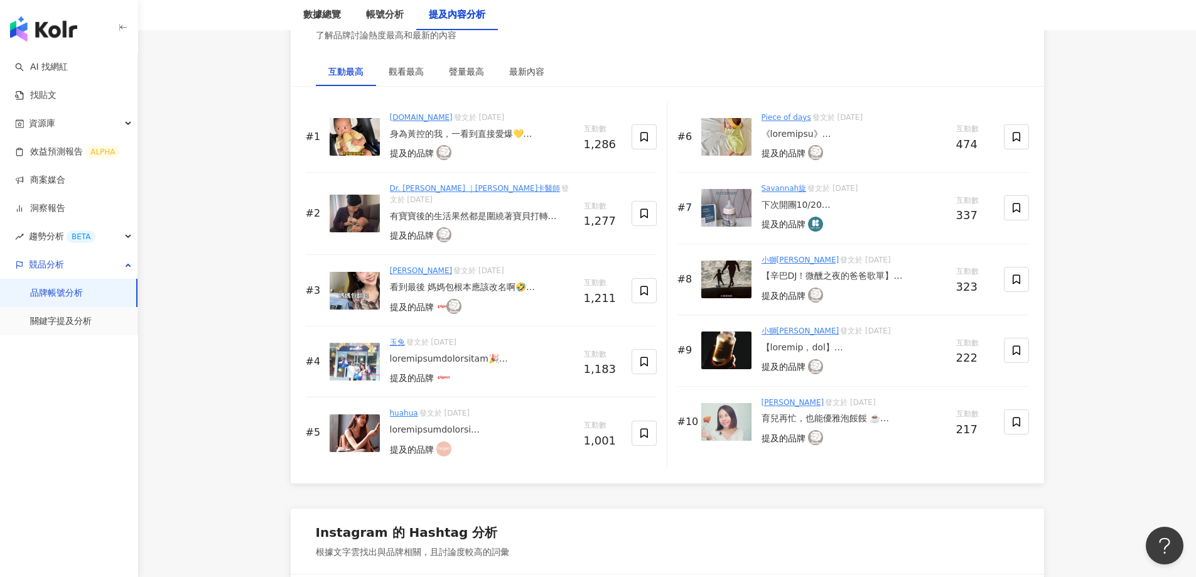
click at [397, 66] on div "觀看最高" at bounding box center [406, 72] width 35 height 14
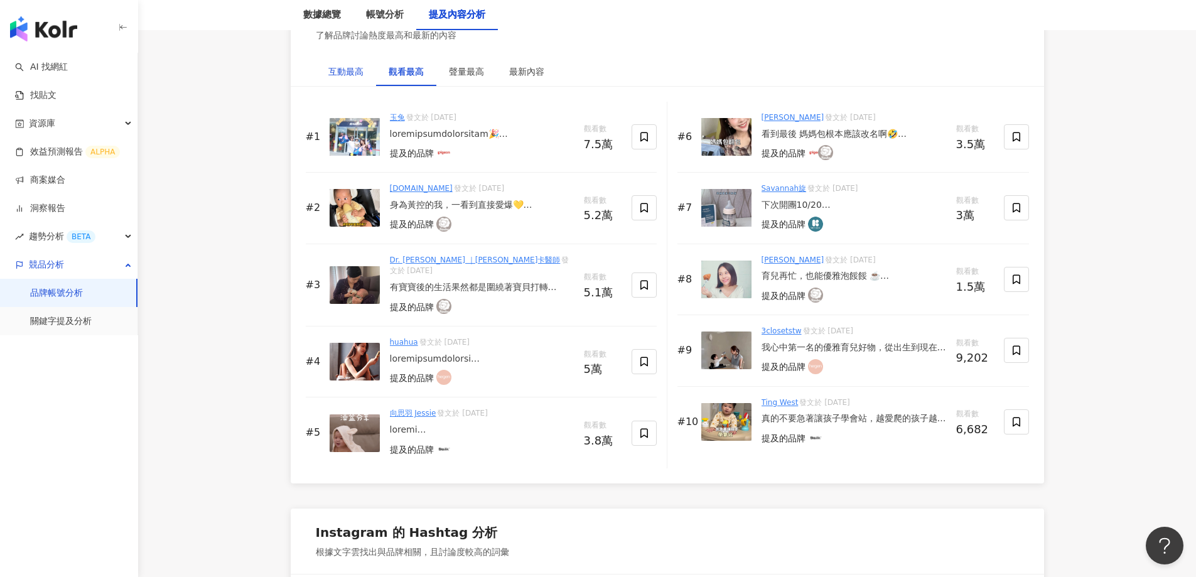
click at [348, 72] on div "互動最高" at bounding box center [345, 72] width 35 height 14
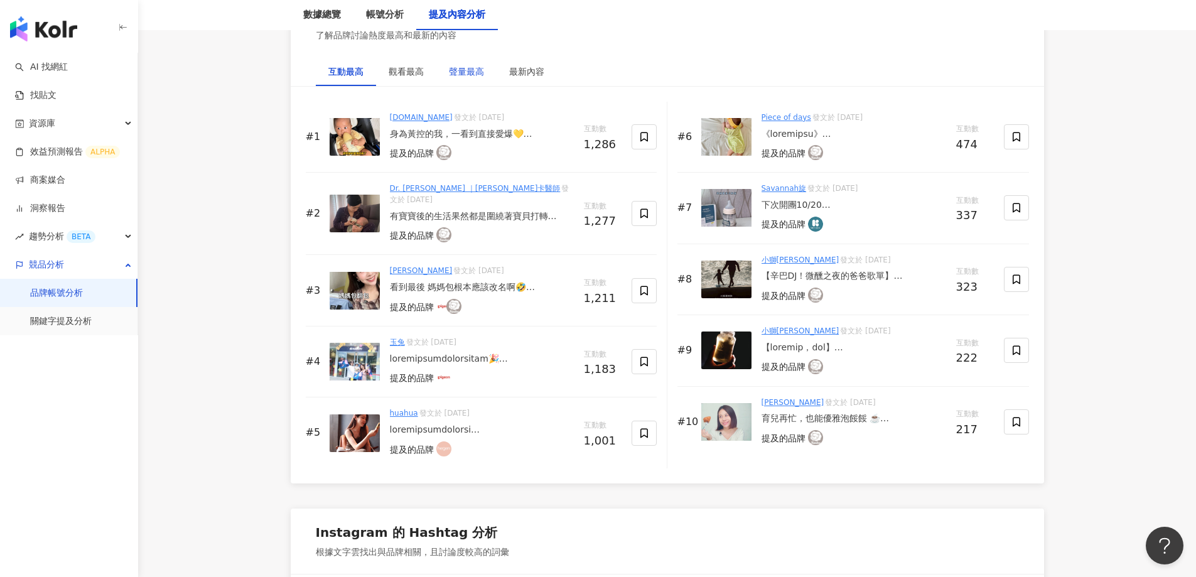
click at [450, 67] on div "聲量最高" at bounding box center [466, 72] width 35 height 14
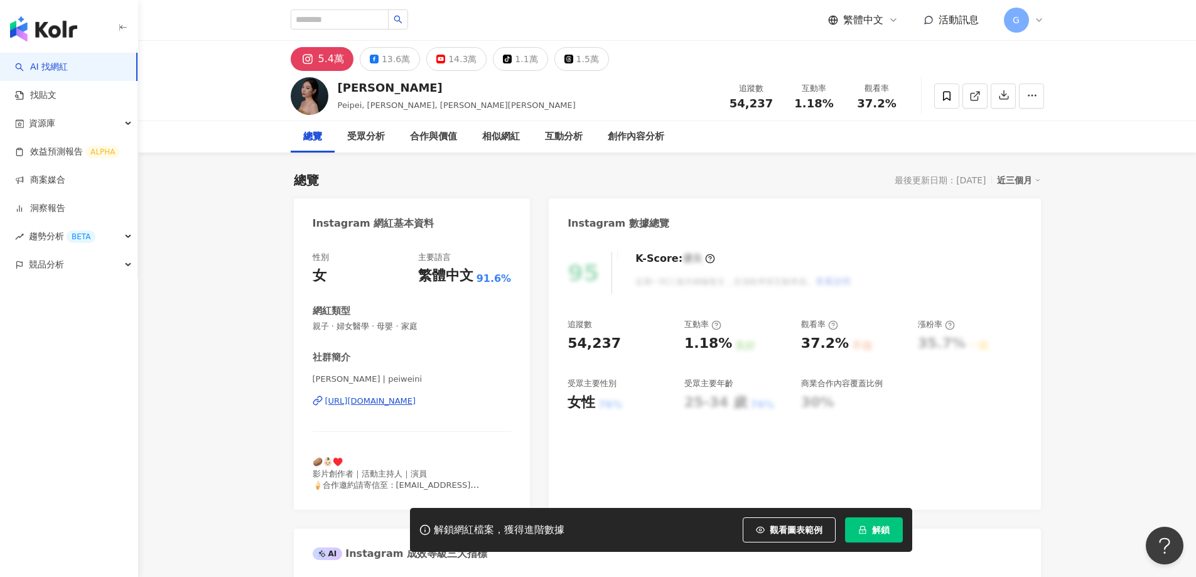
click at [397, 404] on div "https://www.instagram.com/peiweini/" at bounding box center [370, 401] width 91 height 11
